Goal: Task Accomplishment & Management: Manage account settings

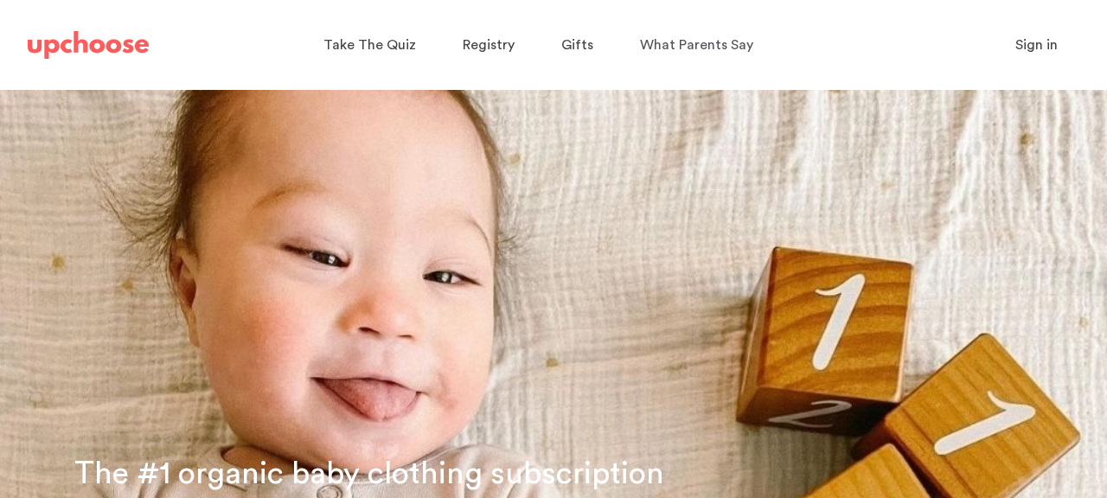
click at [1041, 41] on span "Sign in" at bounding box center [1037, 45] width 42 height 14
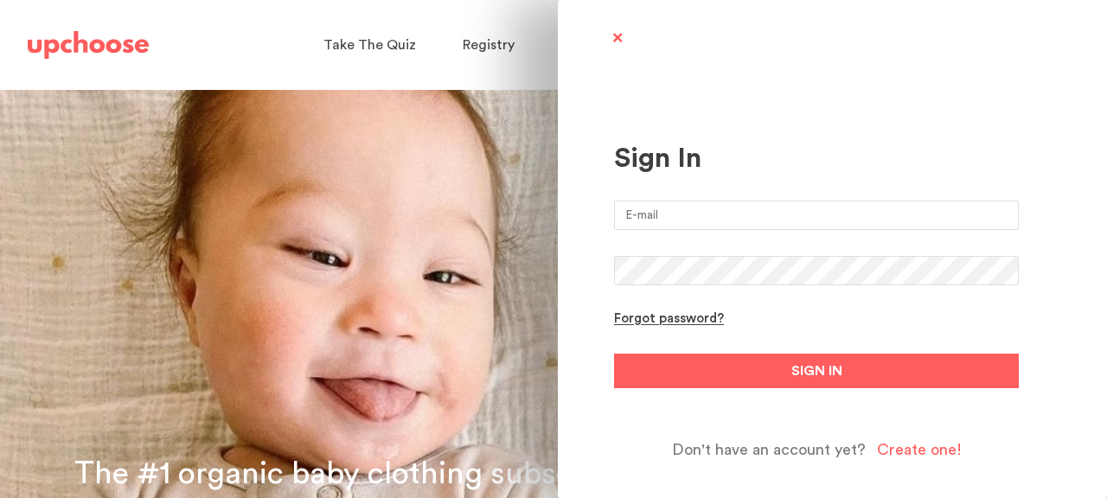
click at [753, 209] on input "email" at bounding box center [816, 215] width 405 height 29
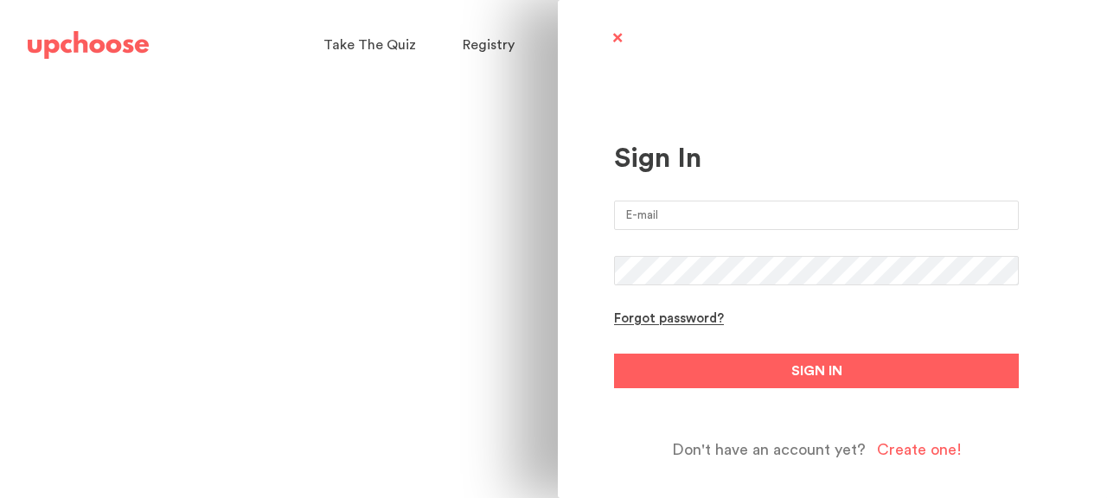
type input "[EMAIL_ADDRESS][DOMAIN_NAME]"
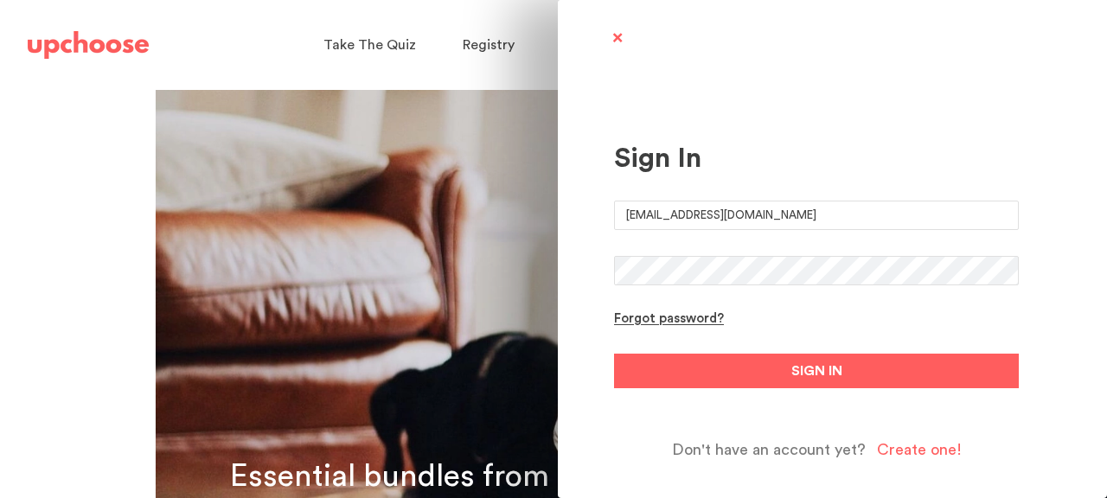
click at [614, 354] on button "SIGN IN" at bounding box center [816, 371] width 405 height 35
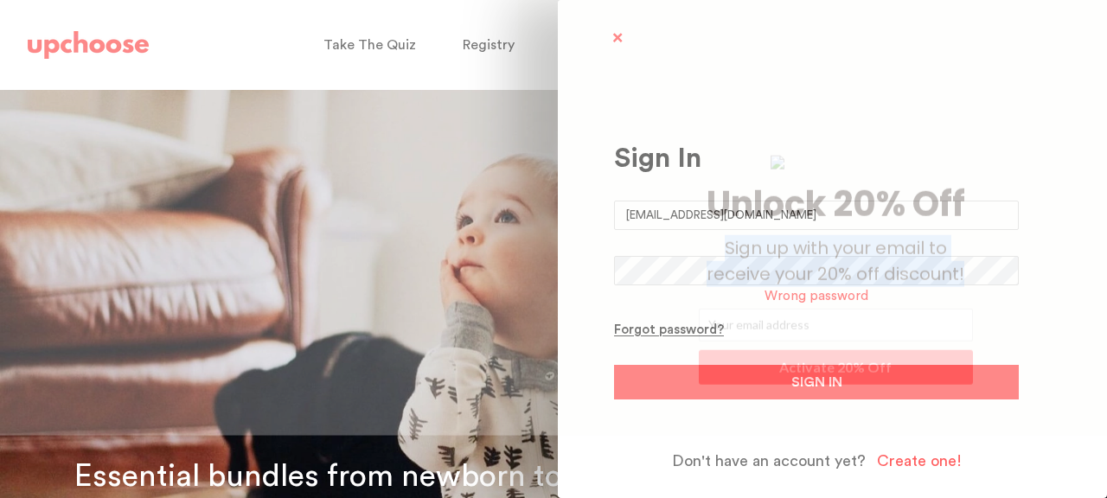
click at [735, 244] on ul "﻿ Unlock 20% Off Sign up with your email to receive your 20% off discount! Acti…" at bounding box center [827, 270] width 618 height 662
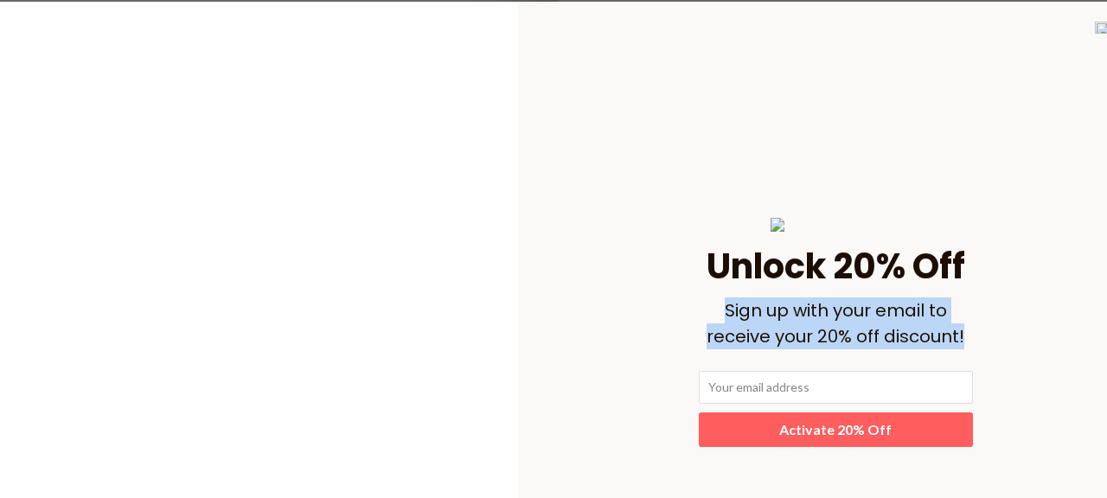
click at [1099, 29] on img at bounding box center [1101, 28] width 13 height 12
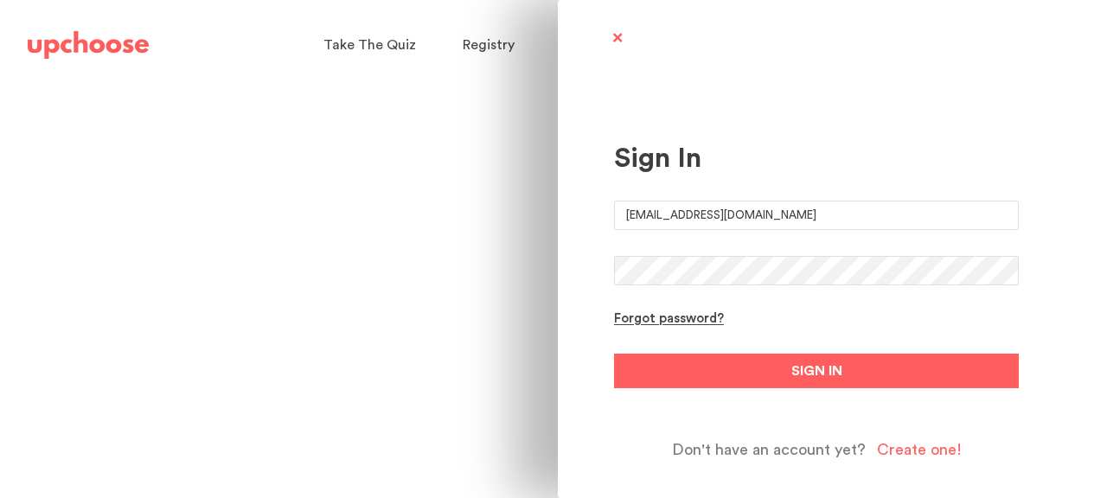
click at [614, 354] on button "SIGN IN" at bounding box center [816, 371] width 405 height 35
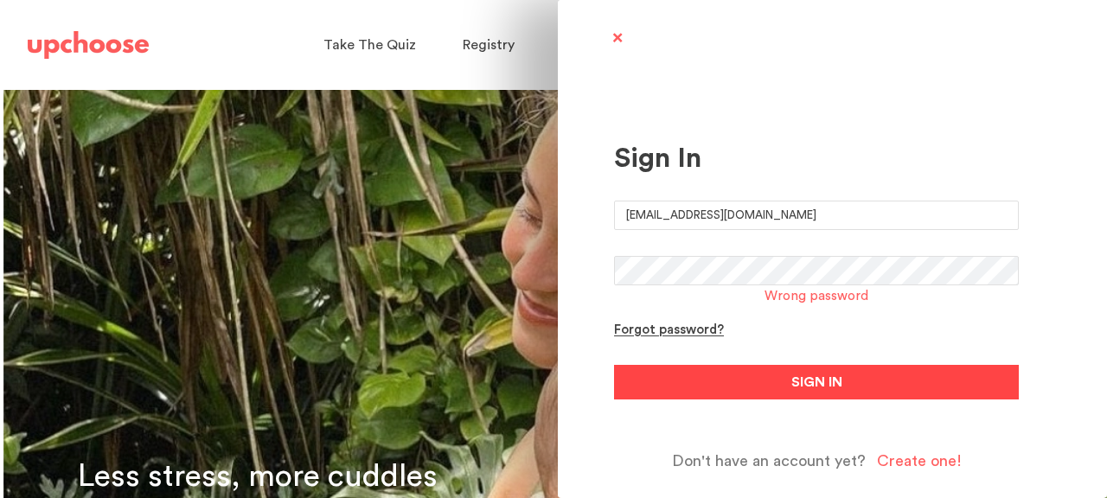
click at [766, 379] on button "SIGN IN" at bounding box center [816, 382] width 405 height 35
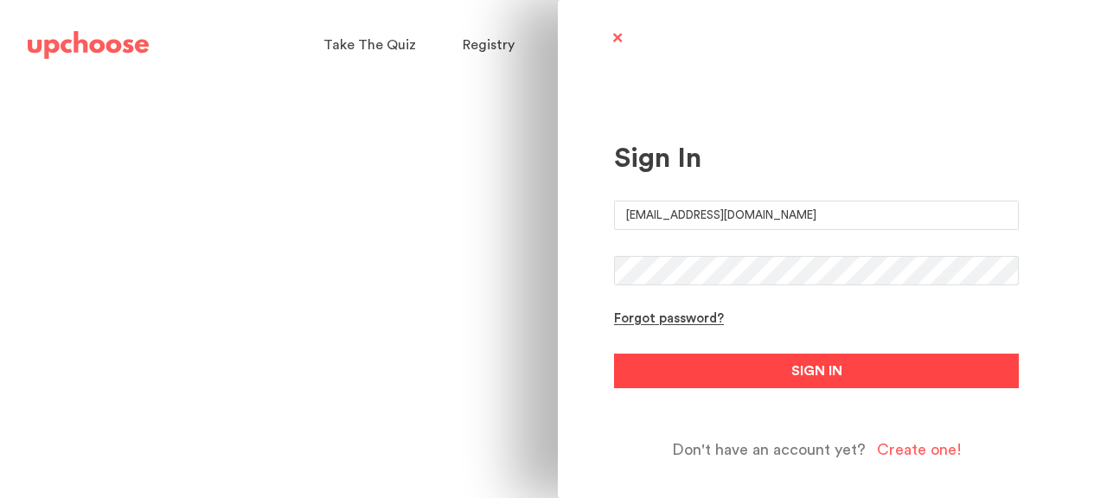
click at [814, 378] on span "SIGN IN" at bounding box center [817, 371] width 51 height 21
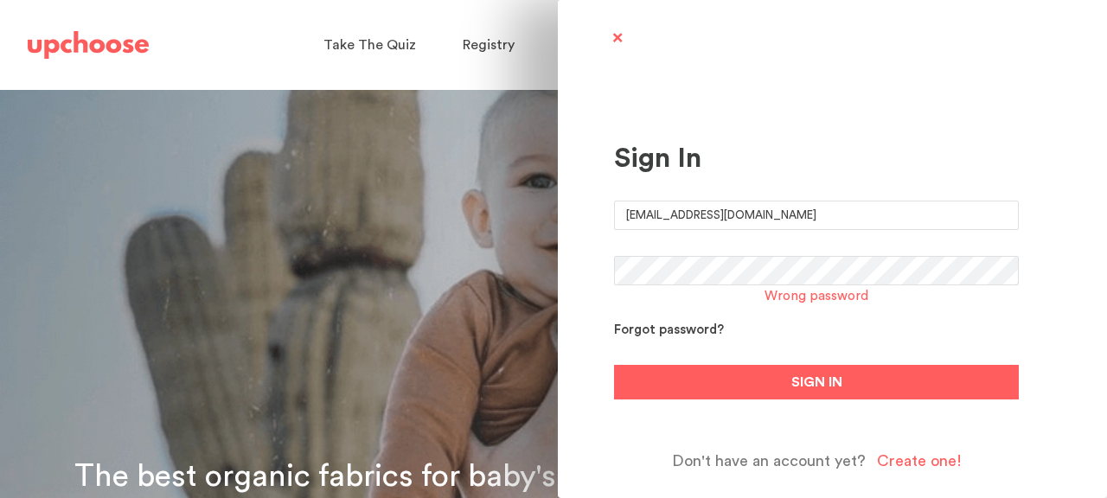
click at [684, 330] on div "Forgot password?" at bounding box center [669, 331] width 110 height 16
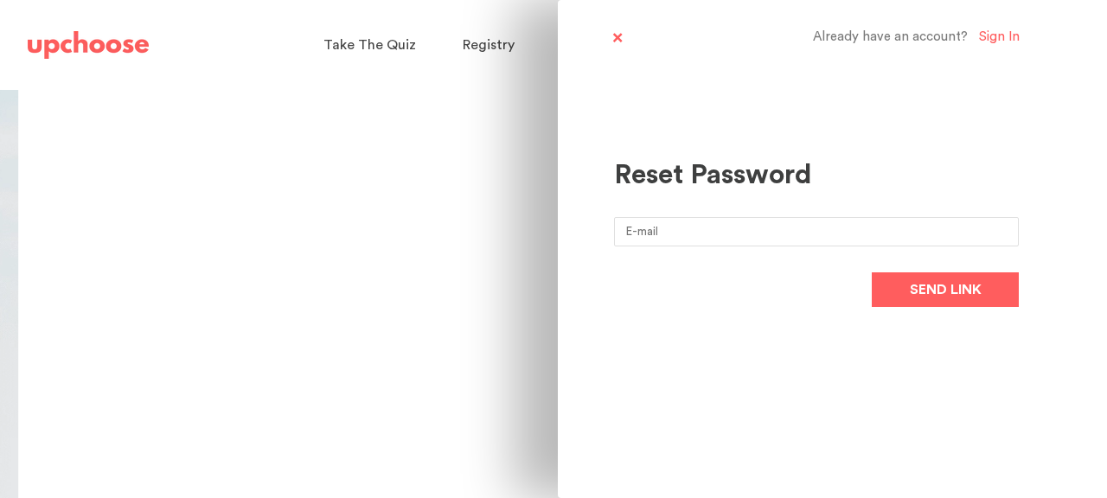
click at [740, 232] on input "email" at bounding box center [816, 231] width 405 height 29
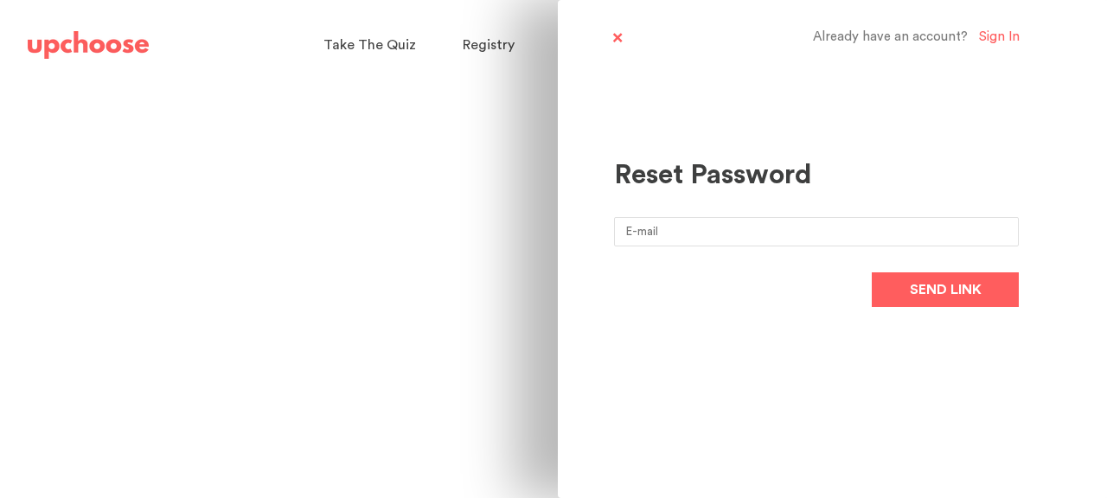
type input "[EMAIL_ADDRESS][DOMAIN_NAME]"
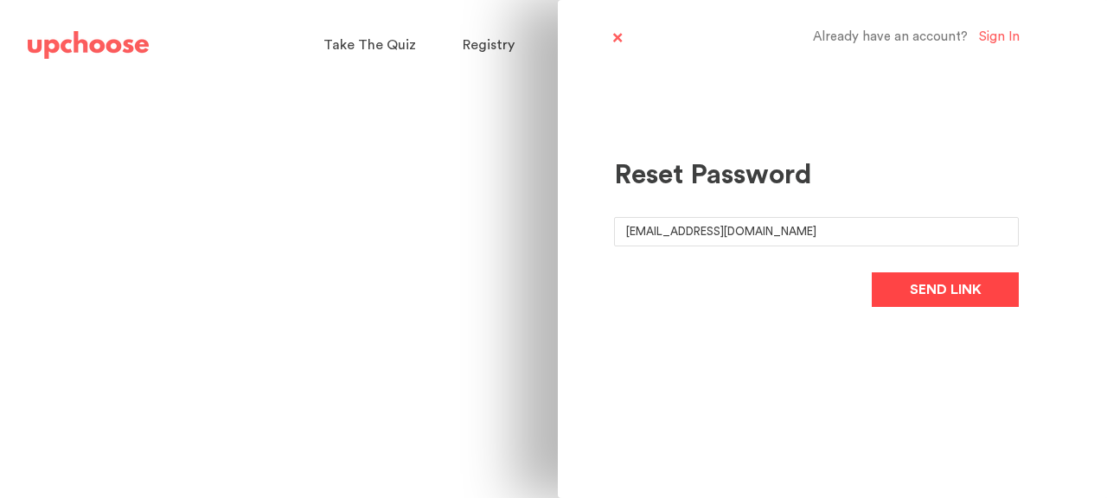
click at [902, 292] on button "Send link" at bounding box center [945, 289] width 147 height 35
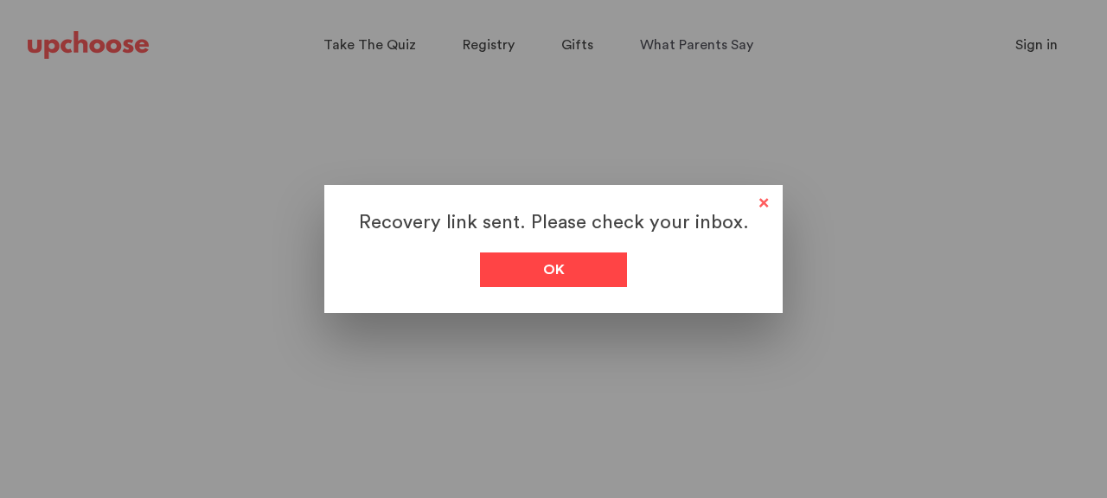
click at [582, 260] on div "Ok" at bounding box center [553, 270] width 147 height 35
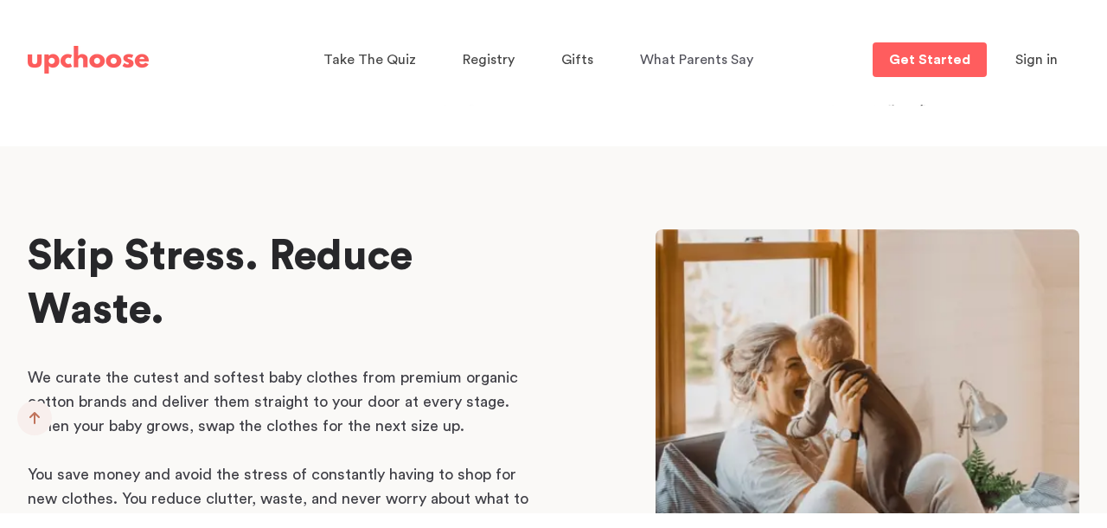
scroll to position [711, 0]
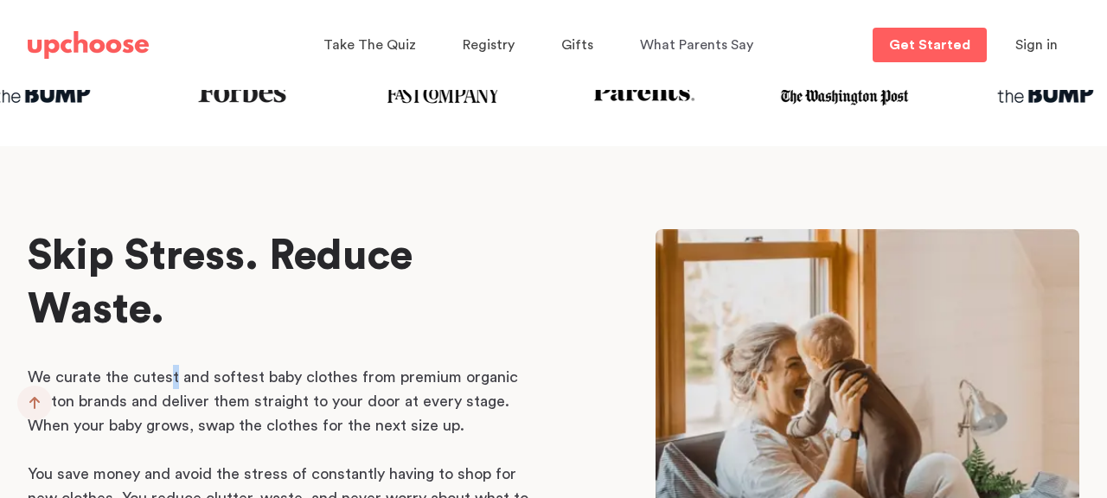
click at [169, 373] on p "We curate the cutest and softest baby clothes from premium organic cotton brand…" at bounding box center [283, 401] width 510 height 73
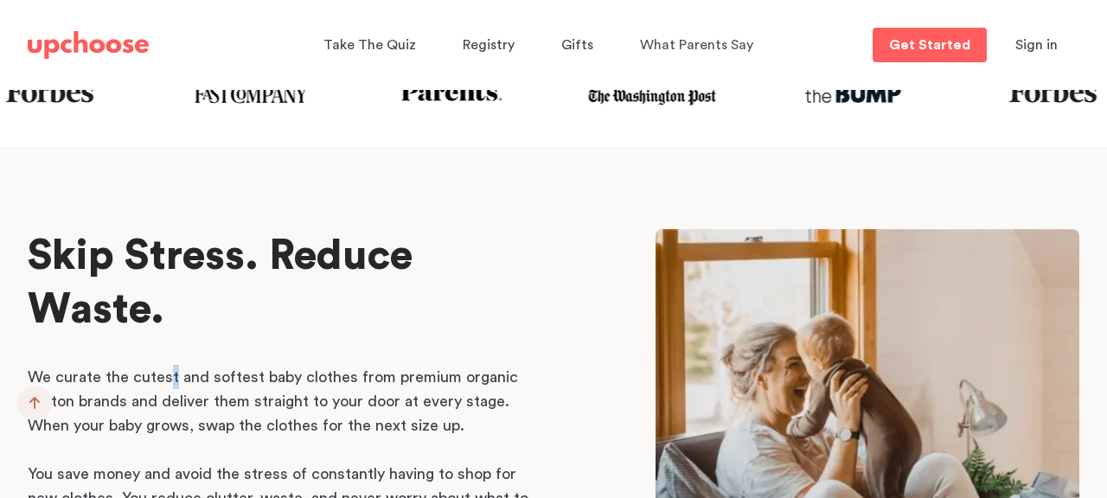
click at [0, 0] on input "checkbox" at bounding box center [0, 0] width 0 height 0
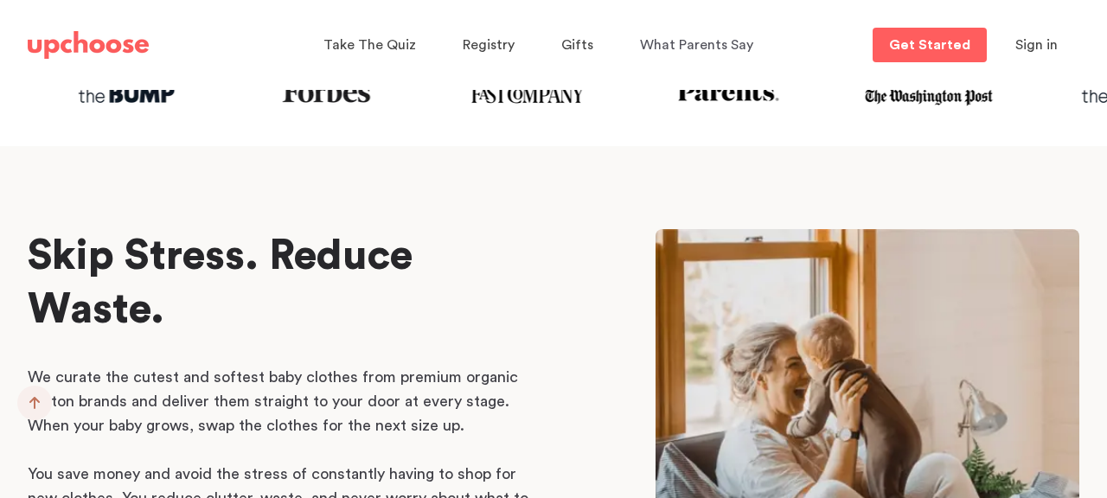
click at [853, 64] on div "Take The Quiz Registry Gifts What Parents Say Home Take The Quiz Registry Gifti…" at bounding box center [553, 45] width 1093 height 90
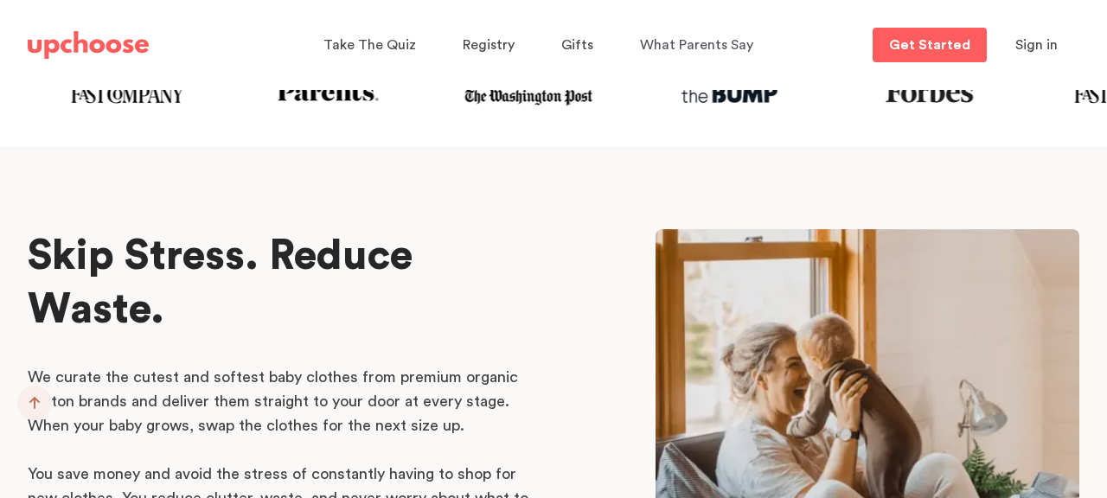
drag, startPoint x: 853, startPoint y: 64, endPoint x: 869, endPoint y: 67, distance: 15.8
click at [869, 67] on div "Take The Quiz Registry Gifts What Parents Say Home Take The Quiz Registry Gifti…" at bounding box center [553, 45] width 1093 height 90
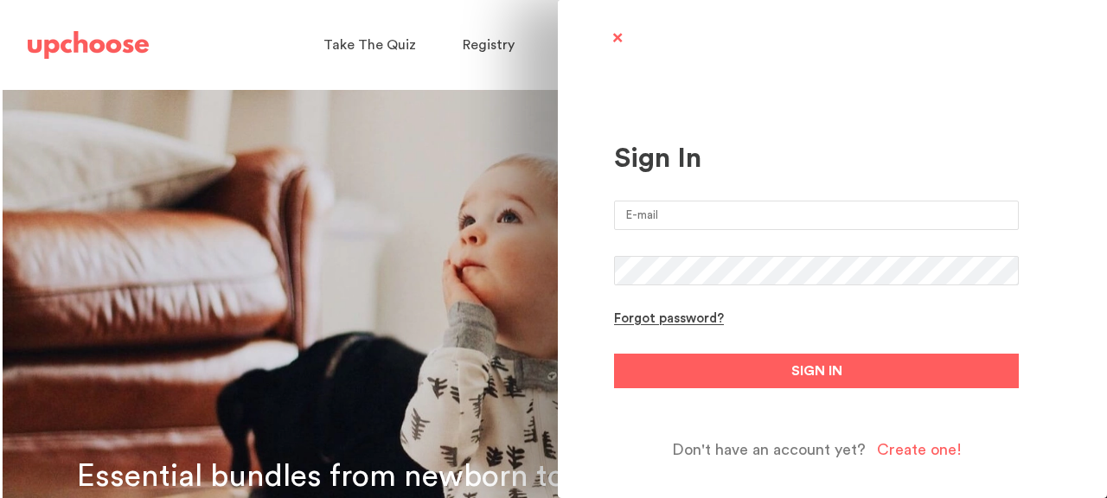
type input "[EMAIL_ADDRESS][DOMAIN_NAME]"
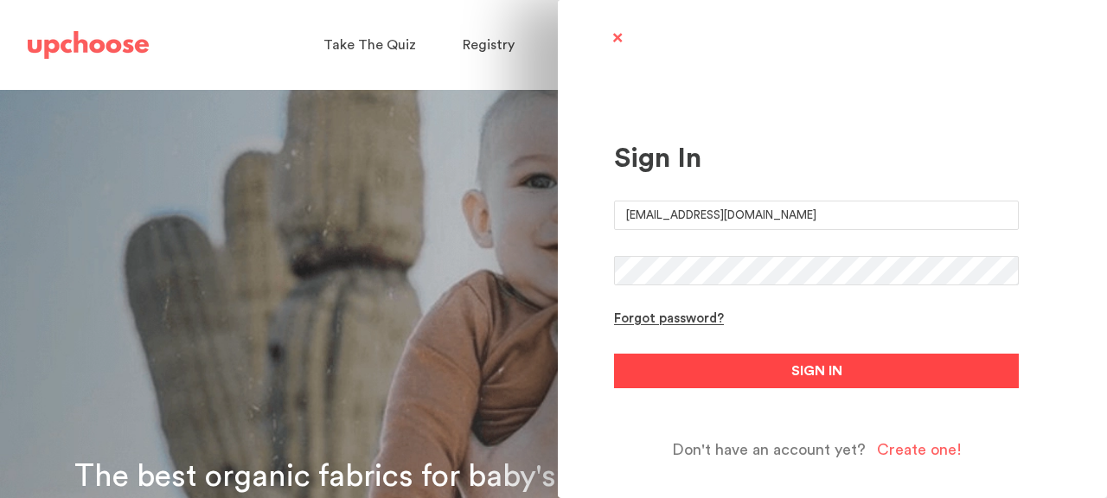
click at [819, 381] on span "SIGN IN" at bounding box center [817, 371] width 51 height 21
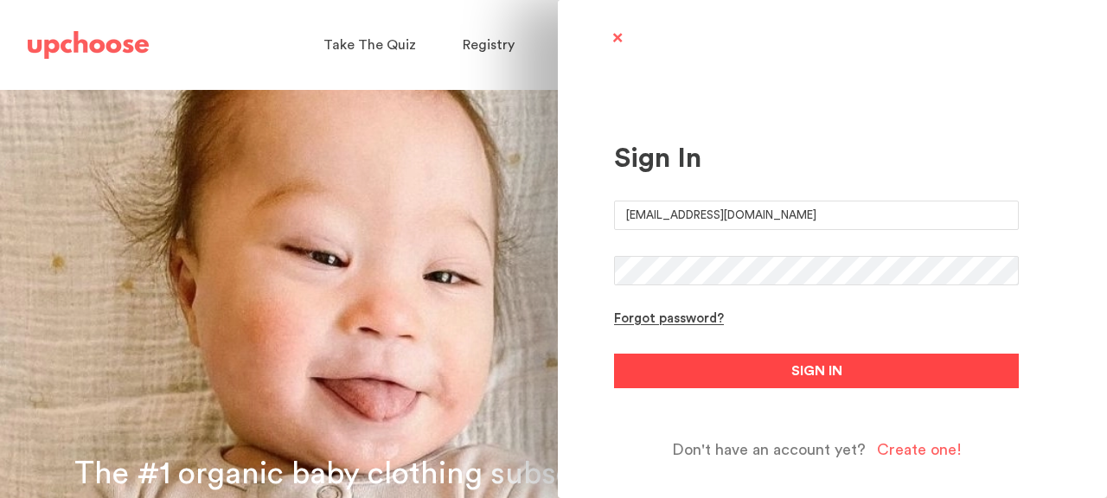
click at [815, 369] on span "SIGN IN" at bounding box center [817, 371] width 51 height 21
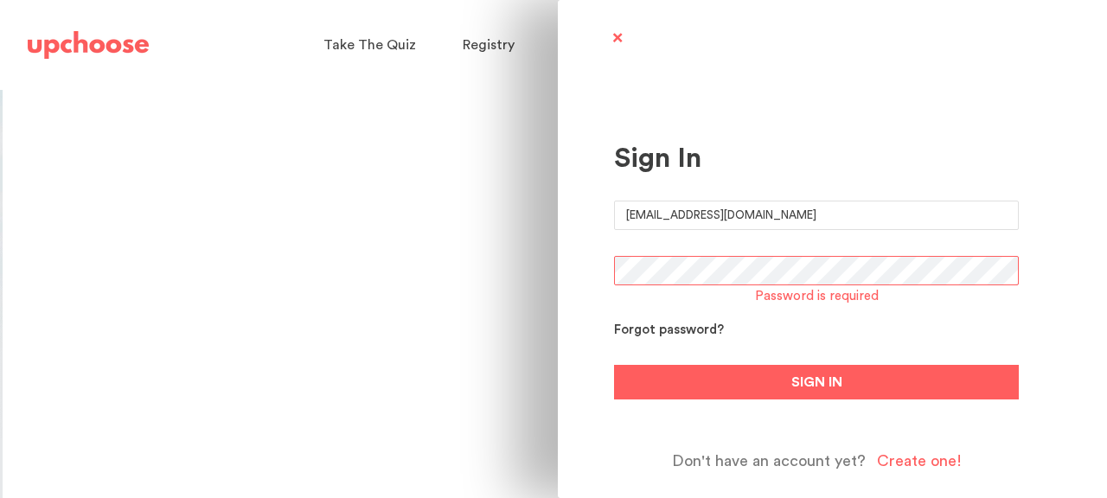
click at [670, 330] on div "Forgot password?" at bounding box center [669, 331] width 110 height 16
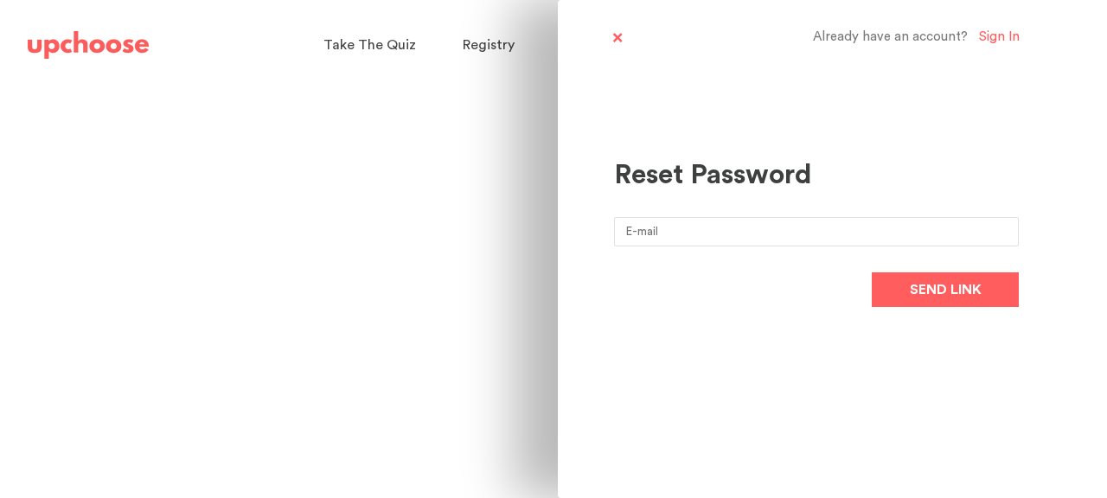
click at [702, 232] on input "email" at bounding box center [816, 231] width 405 height 29
type input "[EMAIL_ADDRESS][DOMAIN_NAME]"
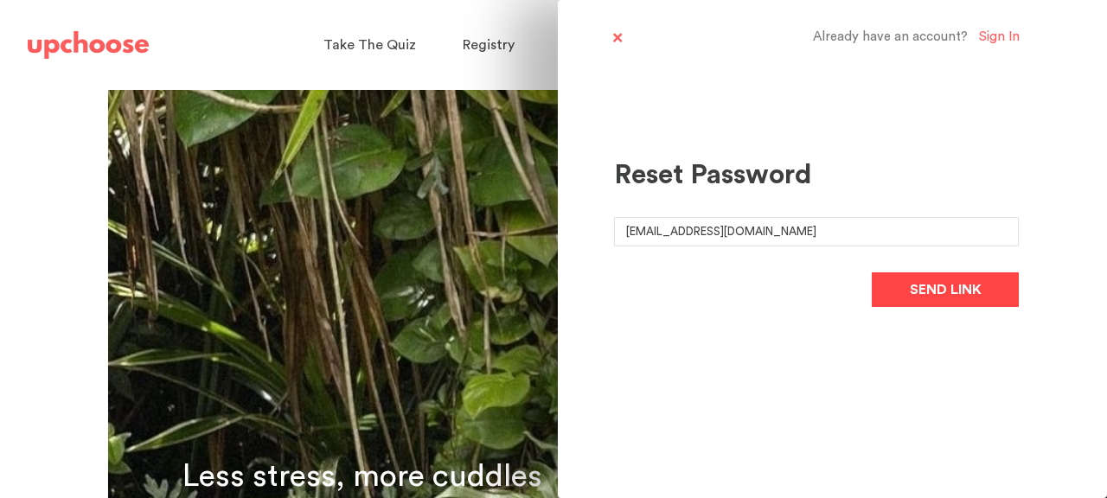
click at [916, 294] on span "Send link" at bounding box center [946, 289] width 72 height 21
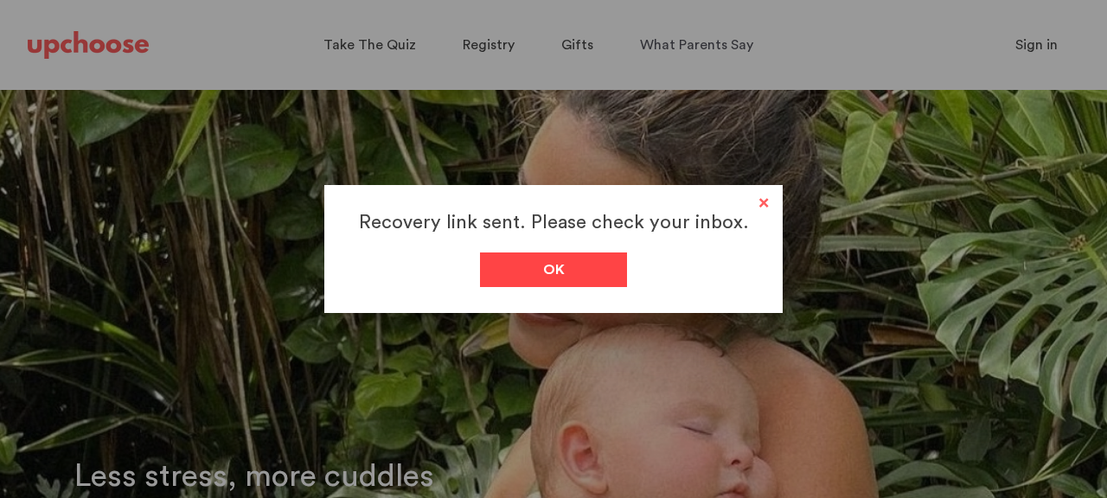
click at [563, 278] on span "Ok" at bounding box center [554, 270] width 22 height 21
